Goal: Share content: Share content

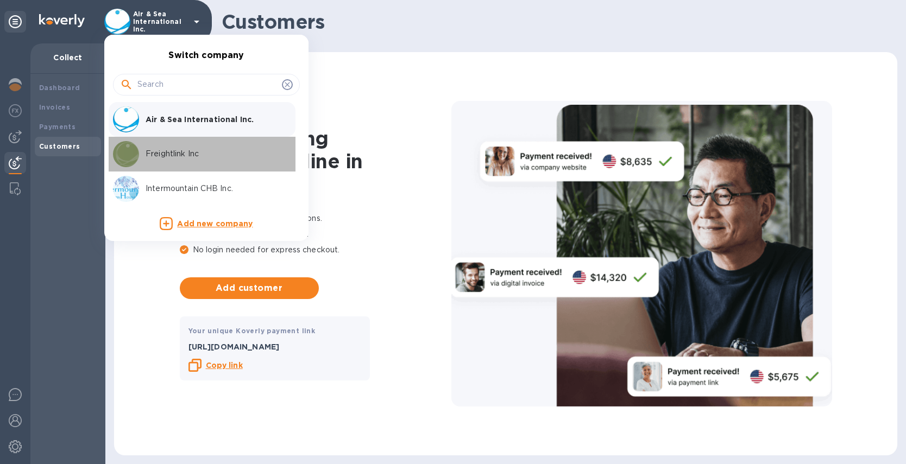
click at [155, 151] on p "Freightlink Inc" at bounding box center [214, 153] width 137 height 11
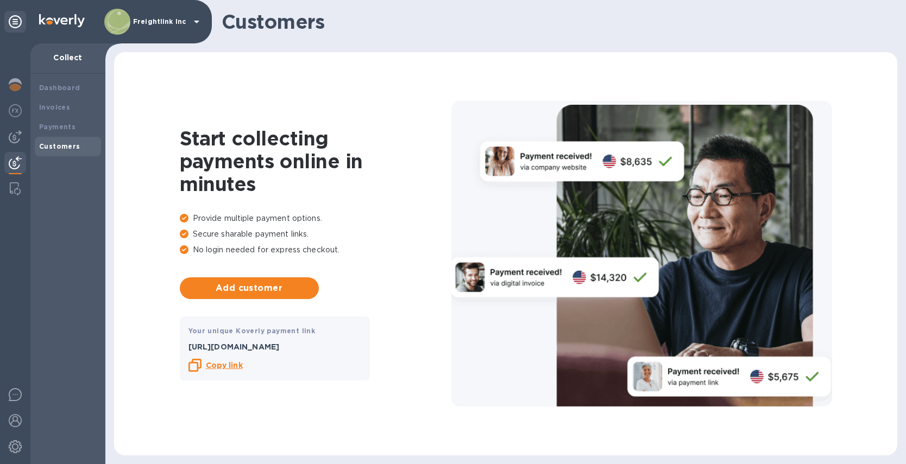
click at [226, 363] on b "Copy link" at bounding box center [224, 365] width 37 height 9
drag, startPoint x: 307, startPoint y: 349, endPoint x: 185, endPoint y: 350, distance: 121.7
click at [185, 350] on div "Your unique Koverly payment link [URL][DOMAIN_NAME] Copy link Copied to clipboa…" at bounding box center [275, 349] width 190 height 65
click at [229, 365] on b "Copy link" at bounding box center [224, 365] width 37 height 9
